Goal: Information Seeking & Learning: Learn about a topic

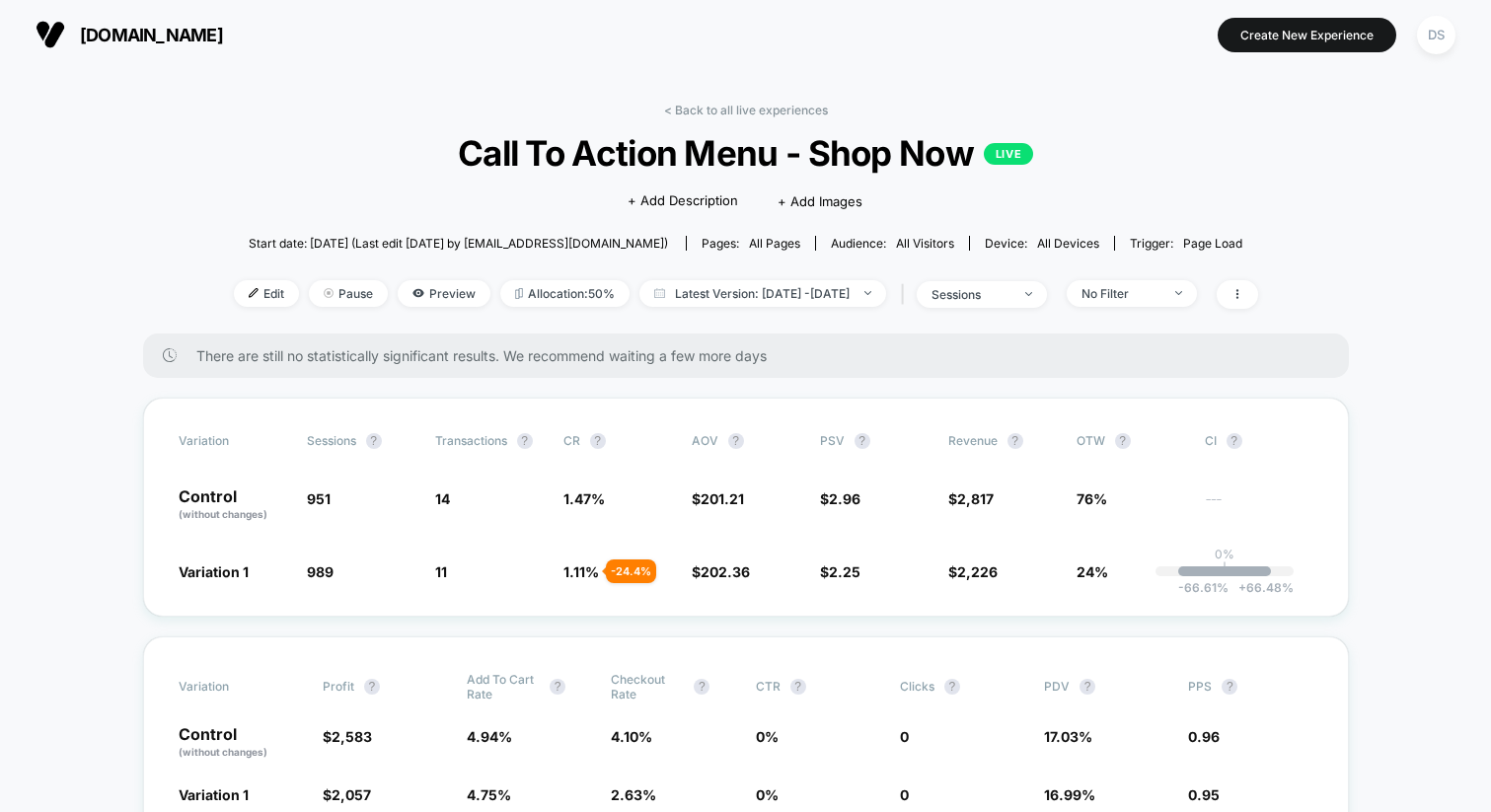
click at [70, 41] on button "[DOMAIN_NAME]" at bounding box center [129, 35] width 199 height 32
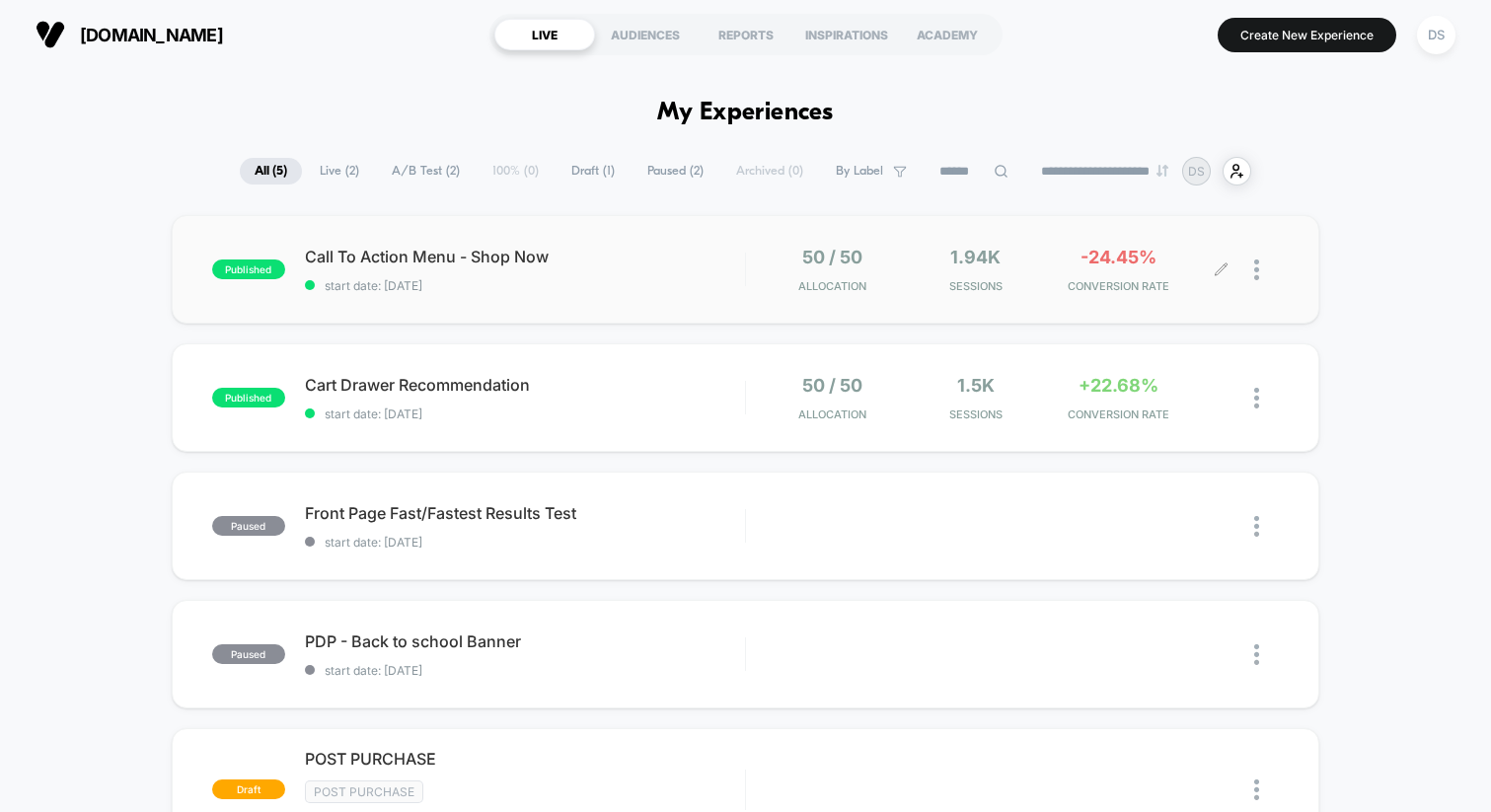
click at [1122, 260] on span "-24.45%" at bounding box center [1118, 257] width 76 height 21
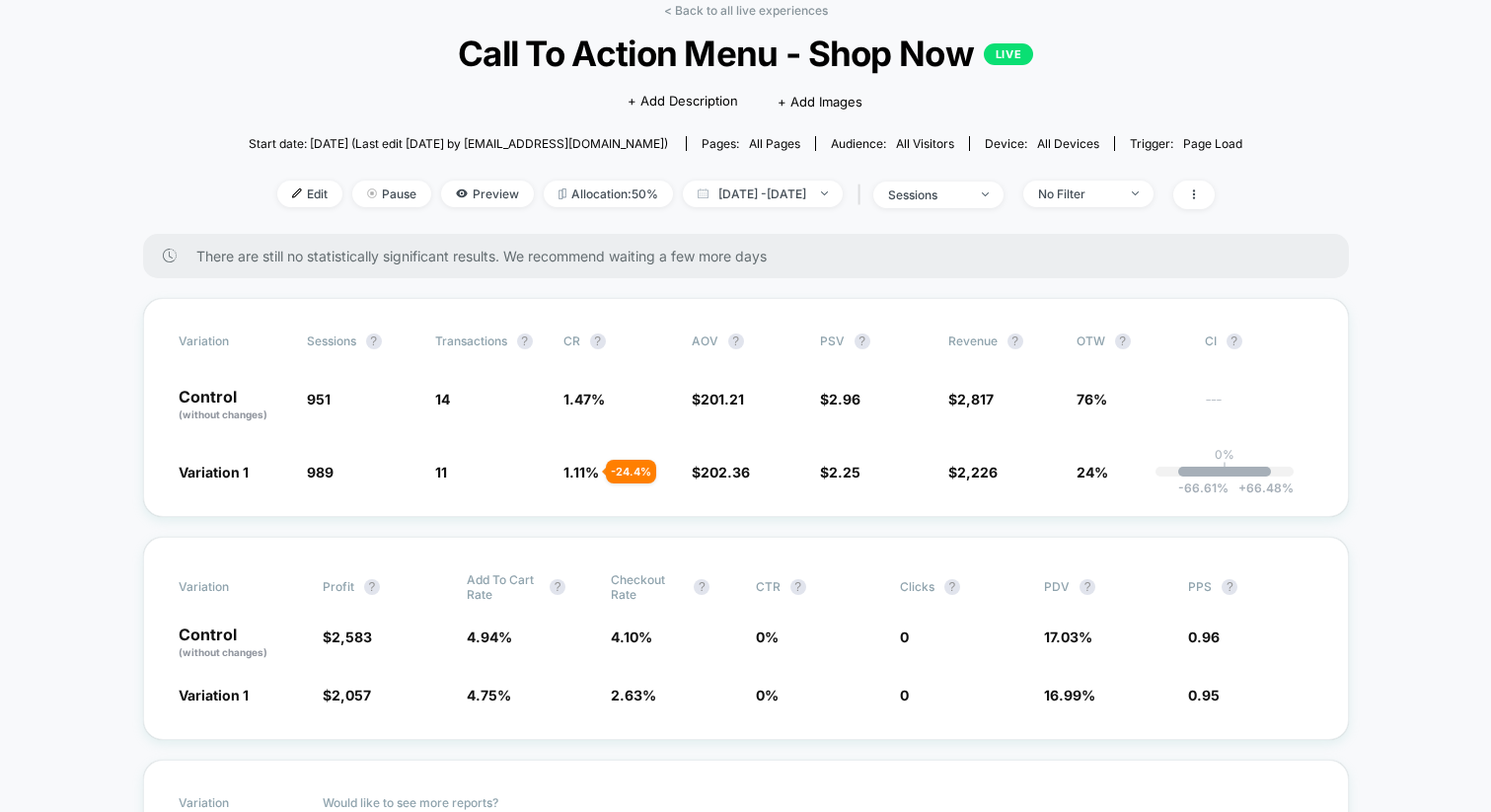
scroll to position [96, 0]
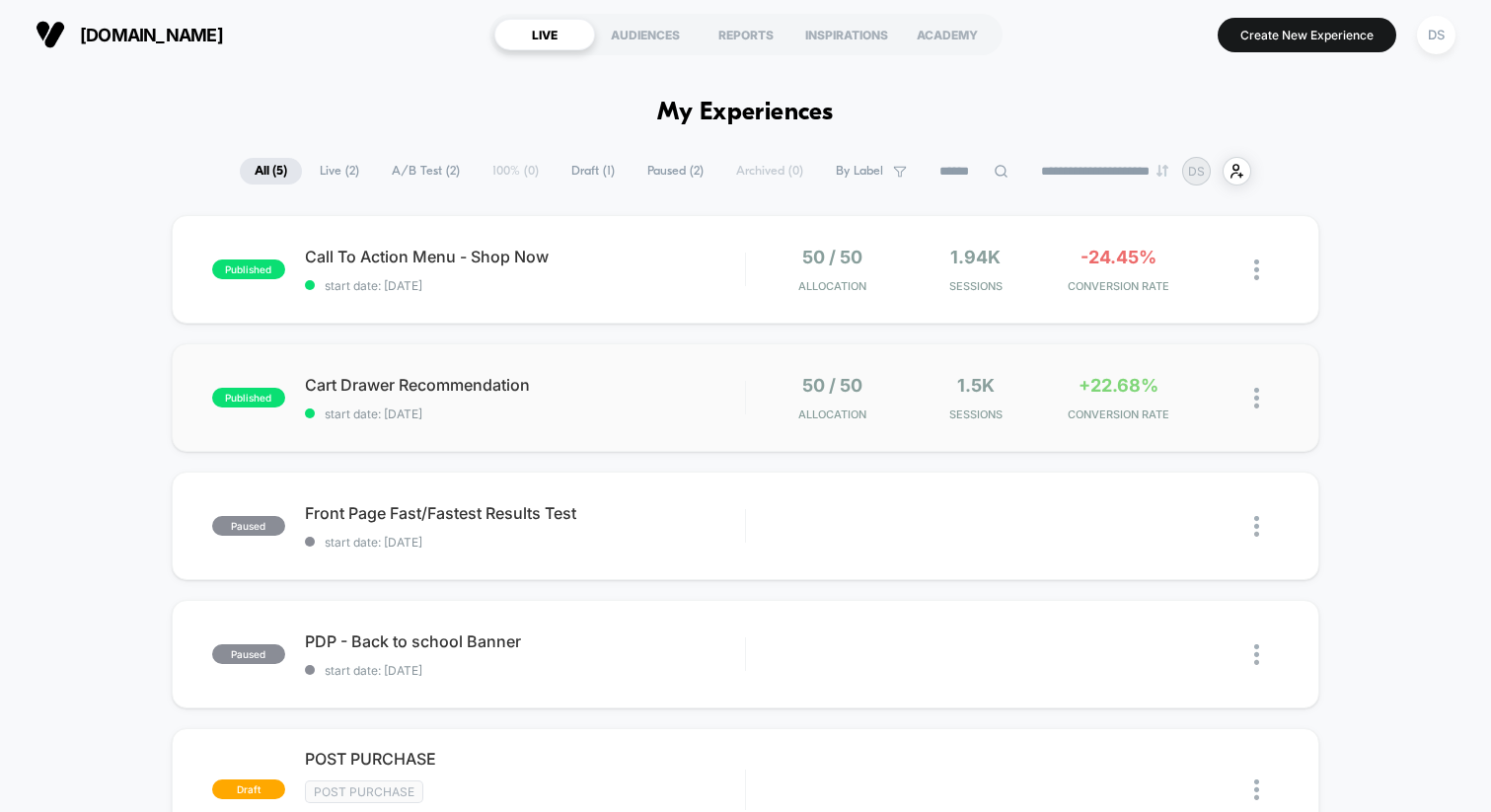
click at [708, 425] on div "published Cart Drawer Recommendation start date: [DATE] 50 / 50 Allocation 1.5k…" at bounding box center [745, 397] width 1148 height 108
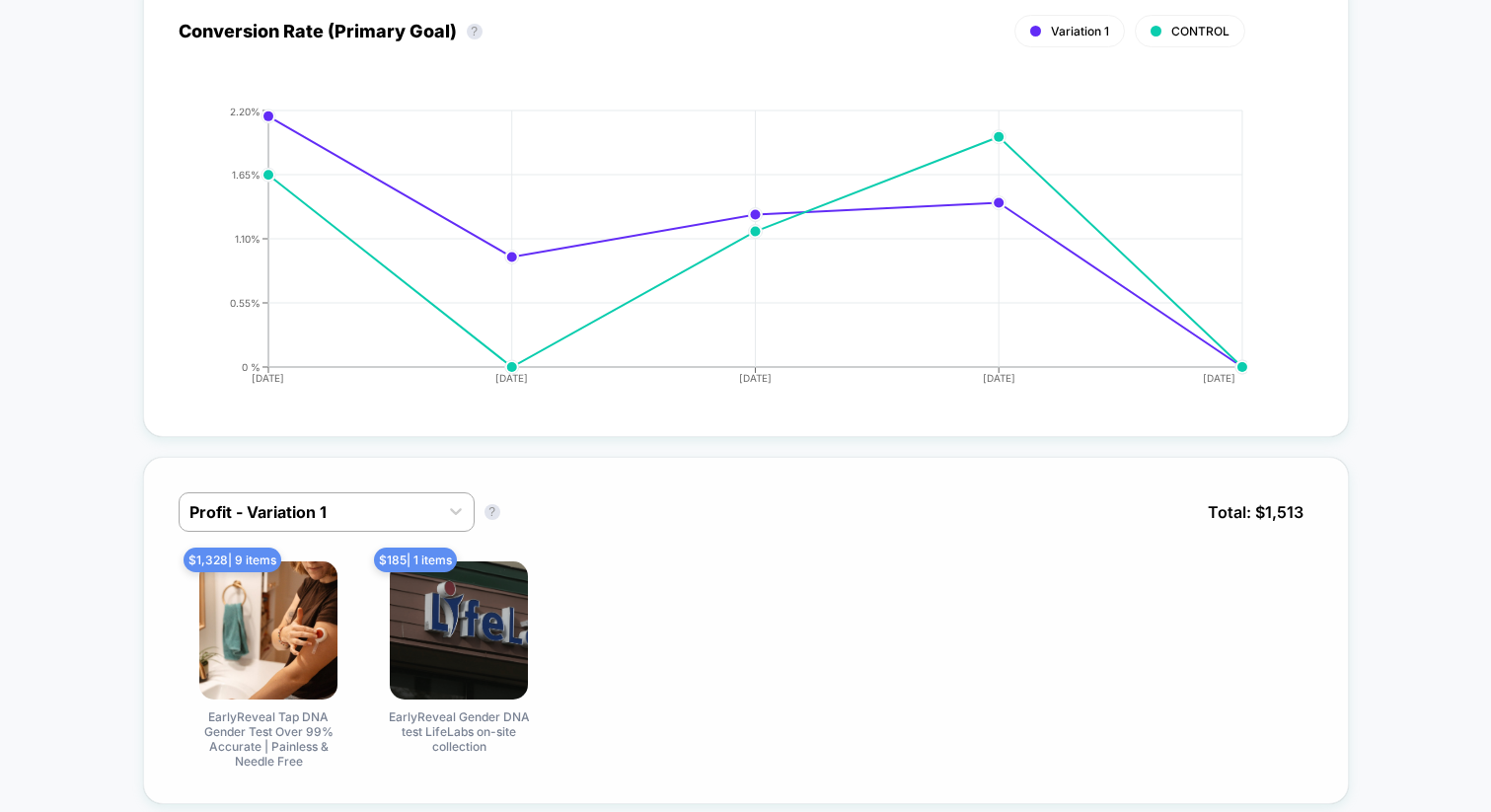
scroll to position [869, 0]
